Goal: Navigation & Orientation: Find specific page/section

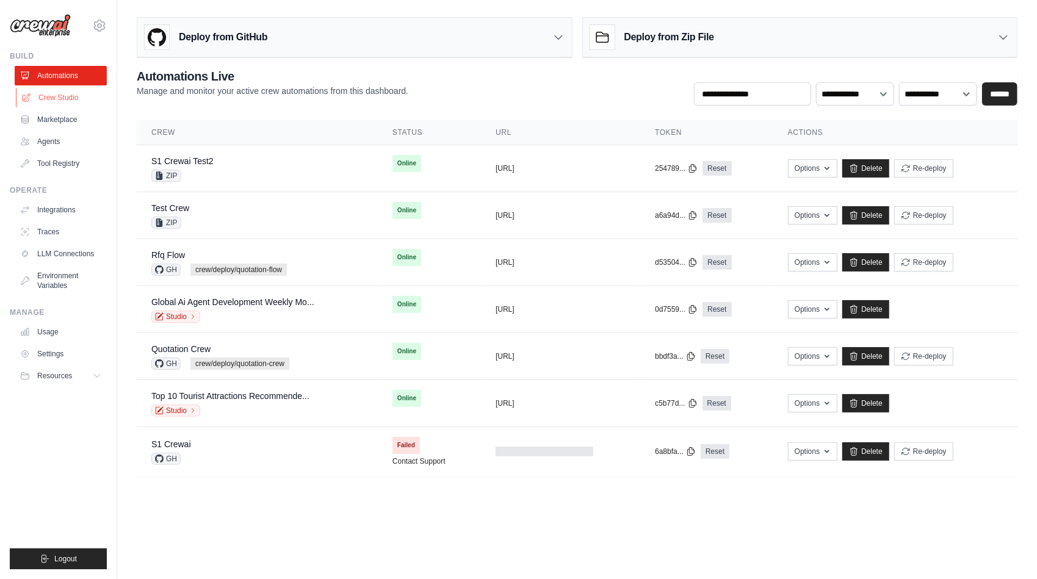
click at [60, 95] on link "Crew Studio" at bounding box center [62, 98] width 92 height 20
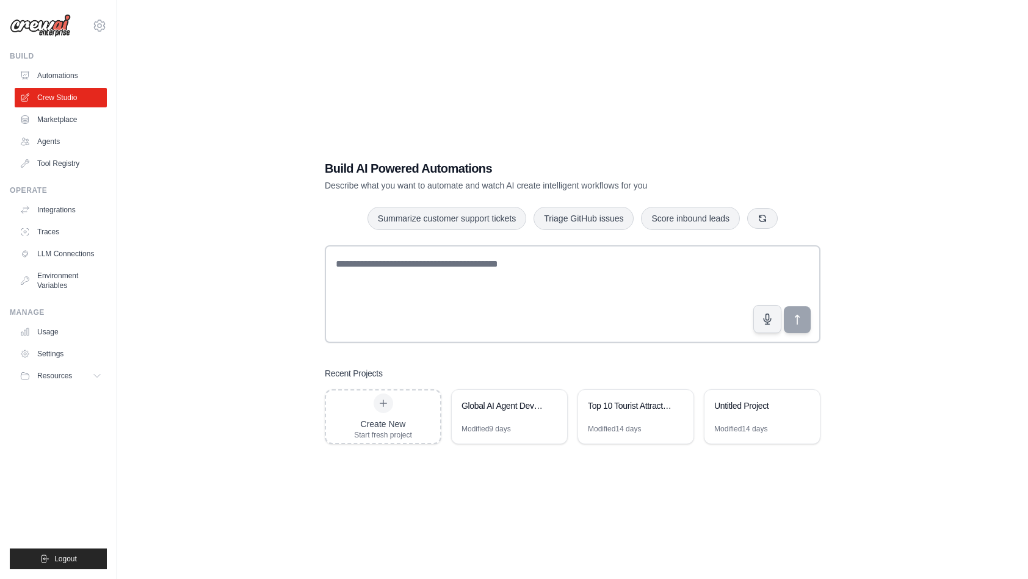
click at [66, 79] on link "Automations" at bounding box center [61, 76] width 92 height 20
